Goal: Obtain resource: Obtain resource

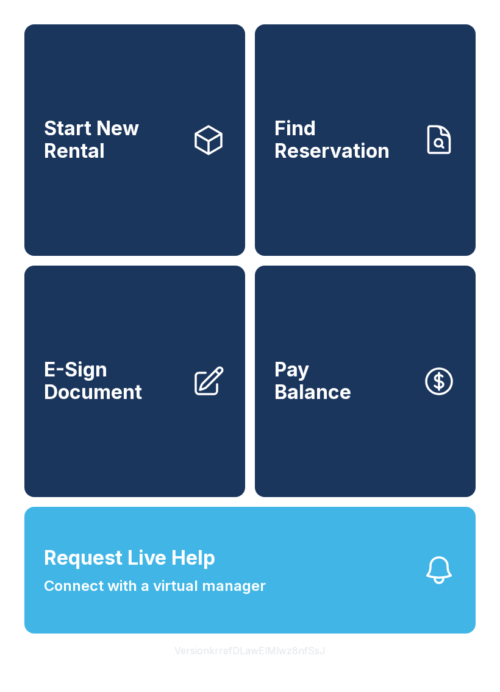
click at [117, 404] on span "E-Sign Document" at bounding box center [113, 381] width 138 height 44
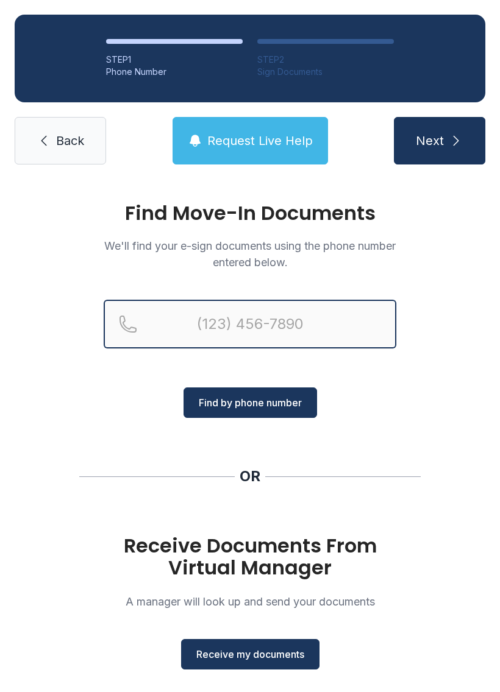
click at [202, 307] on input "Reservation phone number" at bounding box center [250, 324] width 293 height 49
type input "[PHONE_NUMBER]"
click at [439, 141] on button "Next" at bounding box center [439, 141] width 91 height 48
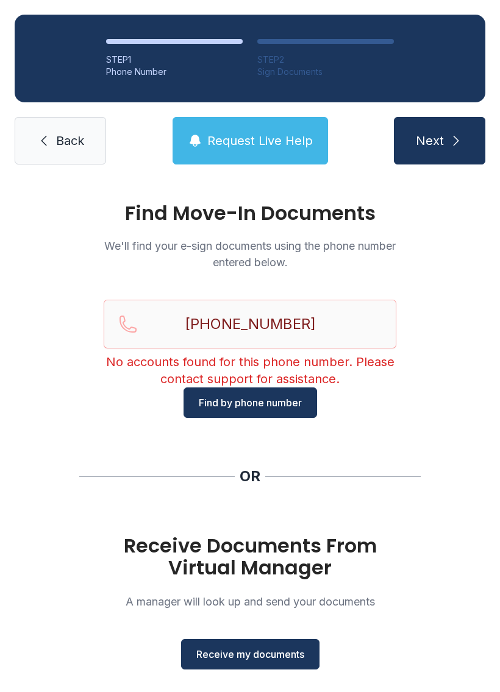
click at [425, 146] on span "Next" at bounding box center [430, 140] width 28 height 17
click at [248, 395] on button "Find by phone number" at bounding box center [249, 403] width 133 height 30
click at [263, 395] on button "Find by phone number" at bounding box center [249, 403] width 133 height 30
click at [329, 321] on input "[PHONE_NUMBER]" at bounding box center [250, 324] width 293 height 49
click at [439, 141] on button "Next" at bounding box center [439, 141] width 91 height 48
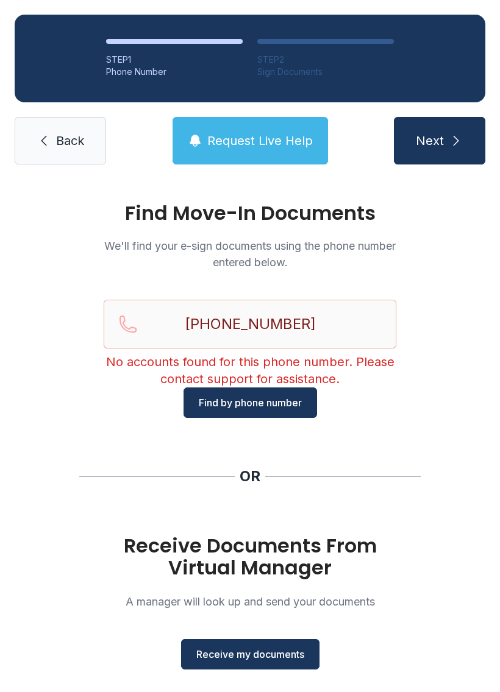
click at [264, 402] on span "Find by phone number" at bounding box center [250, 403] width 103 height 15
click at [256, 650] on span "Receive my documents" at bounding box center [250, 654] width 108 height 15
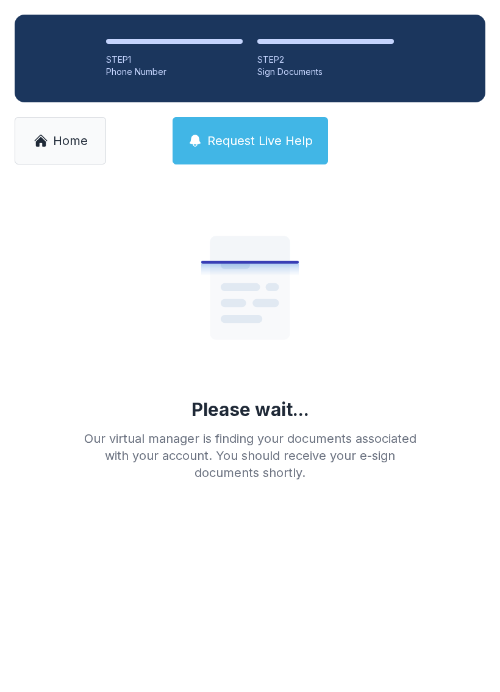
click at [146, 52] on li "STEP 1 Phone Number" at bounding box center [174, 58] width 137 height 39
click at [162, 77] on div "Phone Number" at bounding box center [174, 72] width 137 height 12
click at [161, 77] on div "Phone Number" at bounding box center [174, 72] width 137 height 12
click at [88, 137] on link "Home" at bounding box center [60, 141] width 91 height 48
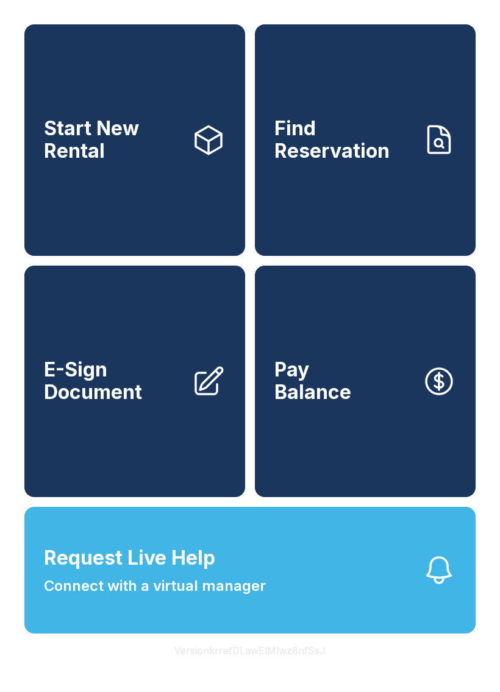
click at [319, 399] on span "Pay Balance" at bounding box center [312, 381] width 77 height 44
